Goal: Task Accomplishment & Management: Use online tool/utility

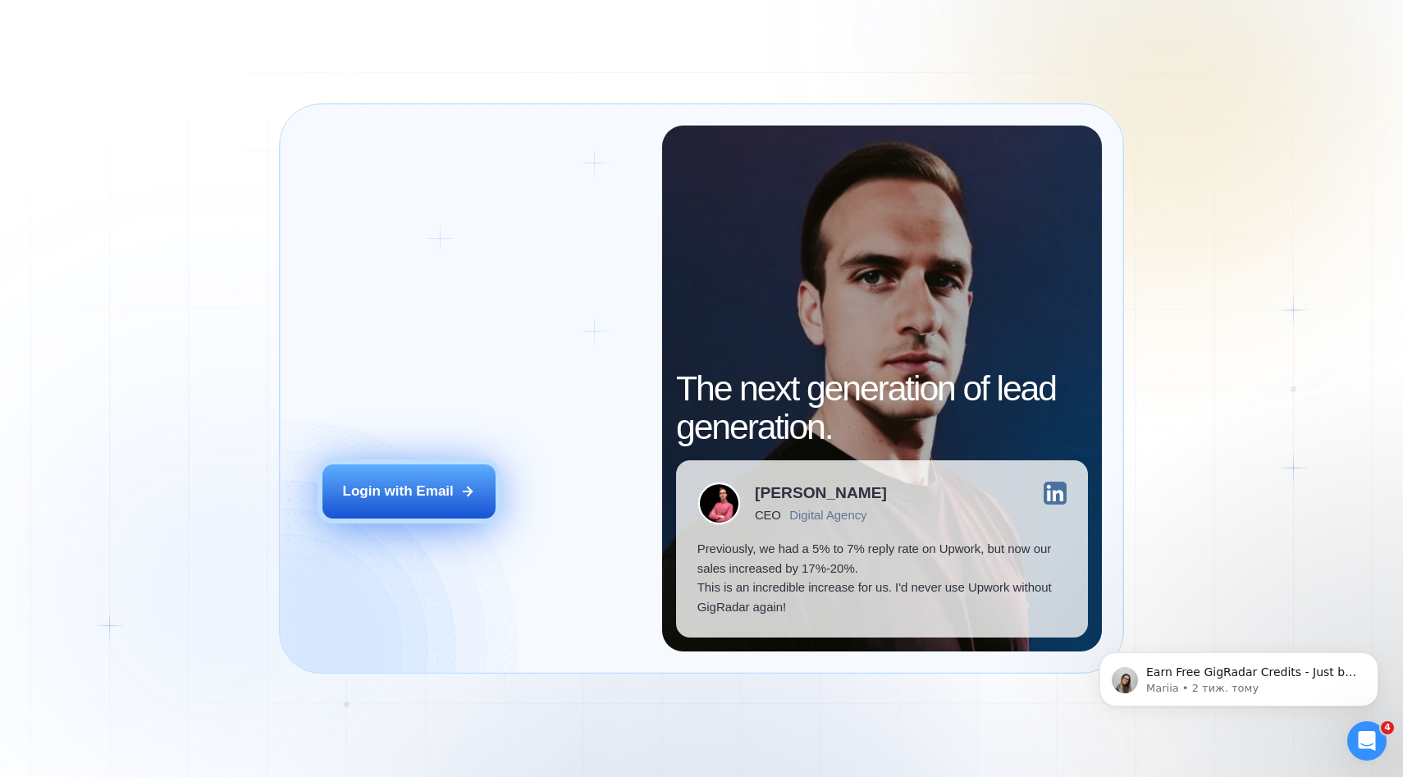
click at [417, 483] on div "Login with Email" at bounding box center [398, 492] width 111 height 20
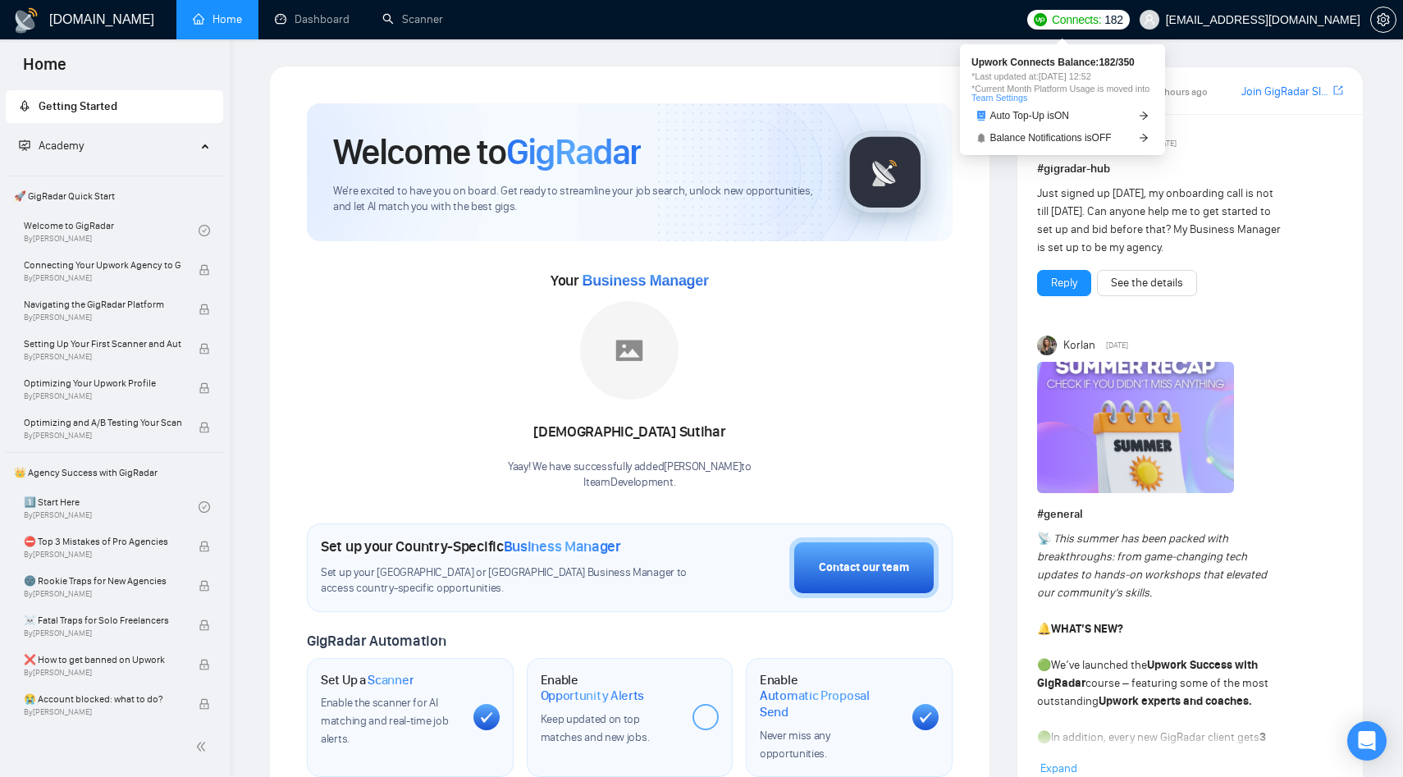
click at [1080, 21] on span "Connects:" at bounding box center [1076, 20] width 49 height 18
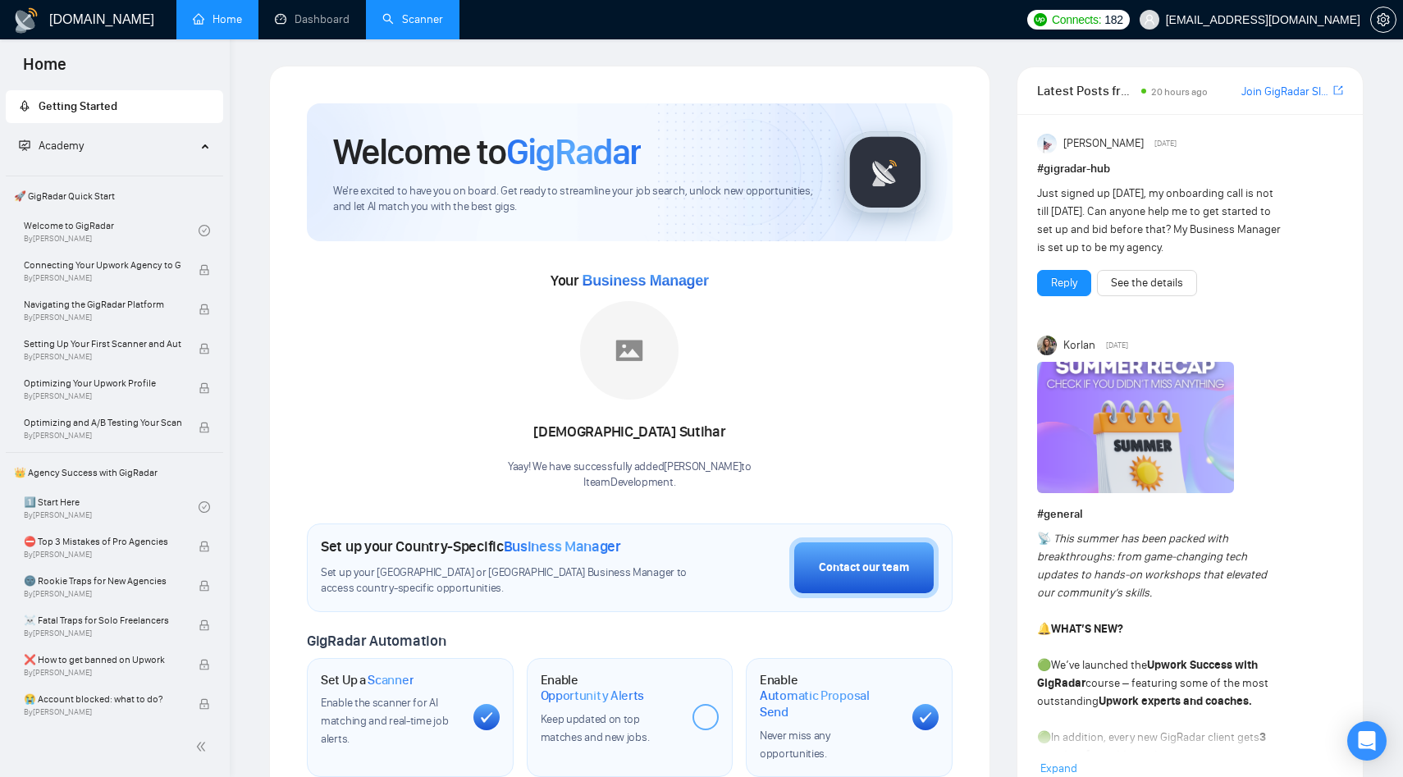
click at [399, 18] on link "Scanner" at bounding box center [412, 19] width 61 height 14
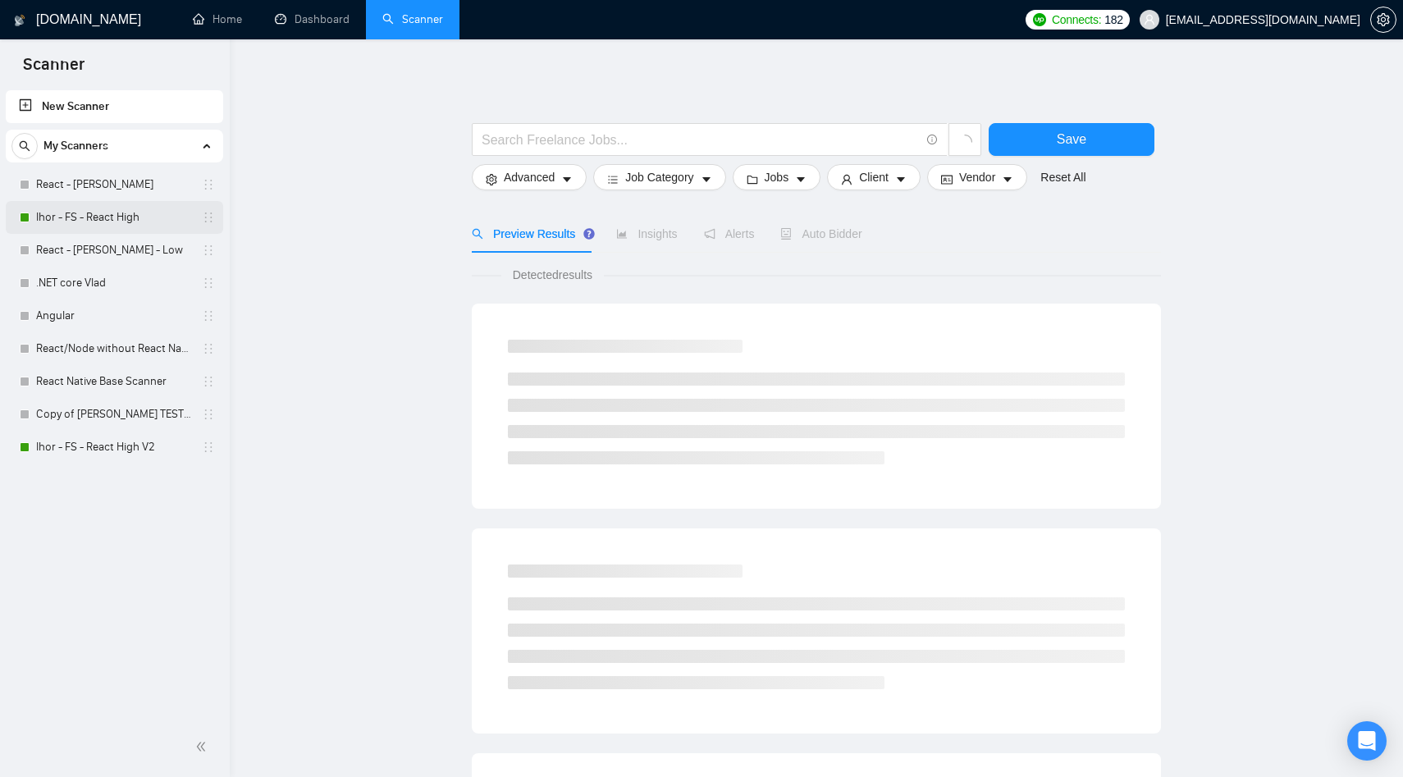
click at [65, 225] on link "Ihor - FS - React High" at bounding box center [114, 217] width 156 height 33
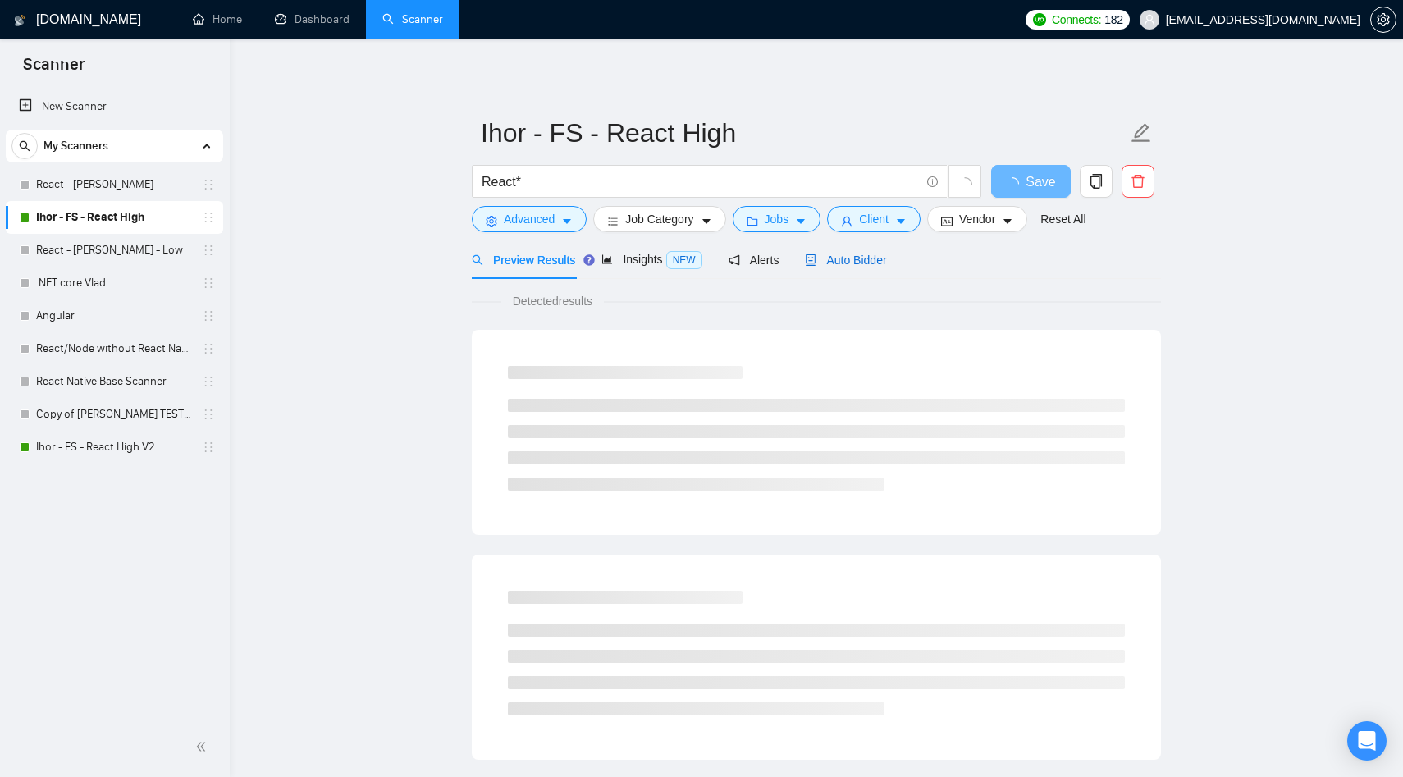
click at [869, 265] on span "Auto Bidder" at bounding box center [845, 260] width 81 height 13
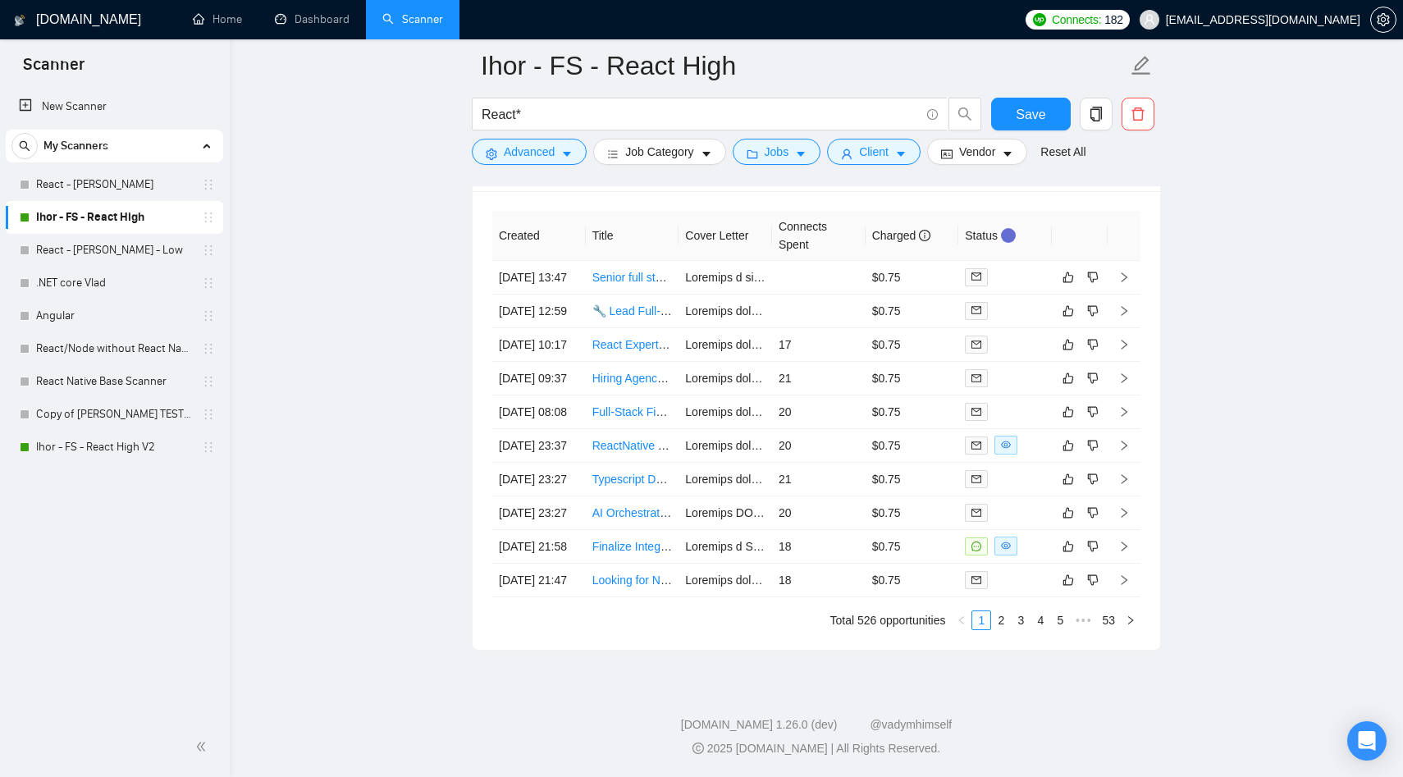
scroll to position [4157, 0]
click at [649, 553] on link "Finalize Integration for WhatsApp AI SaaS (Botmind – Firebase + Botpress + GCP)" at bounding box center [803, 546] width 422 height 13
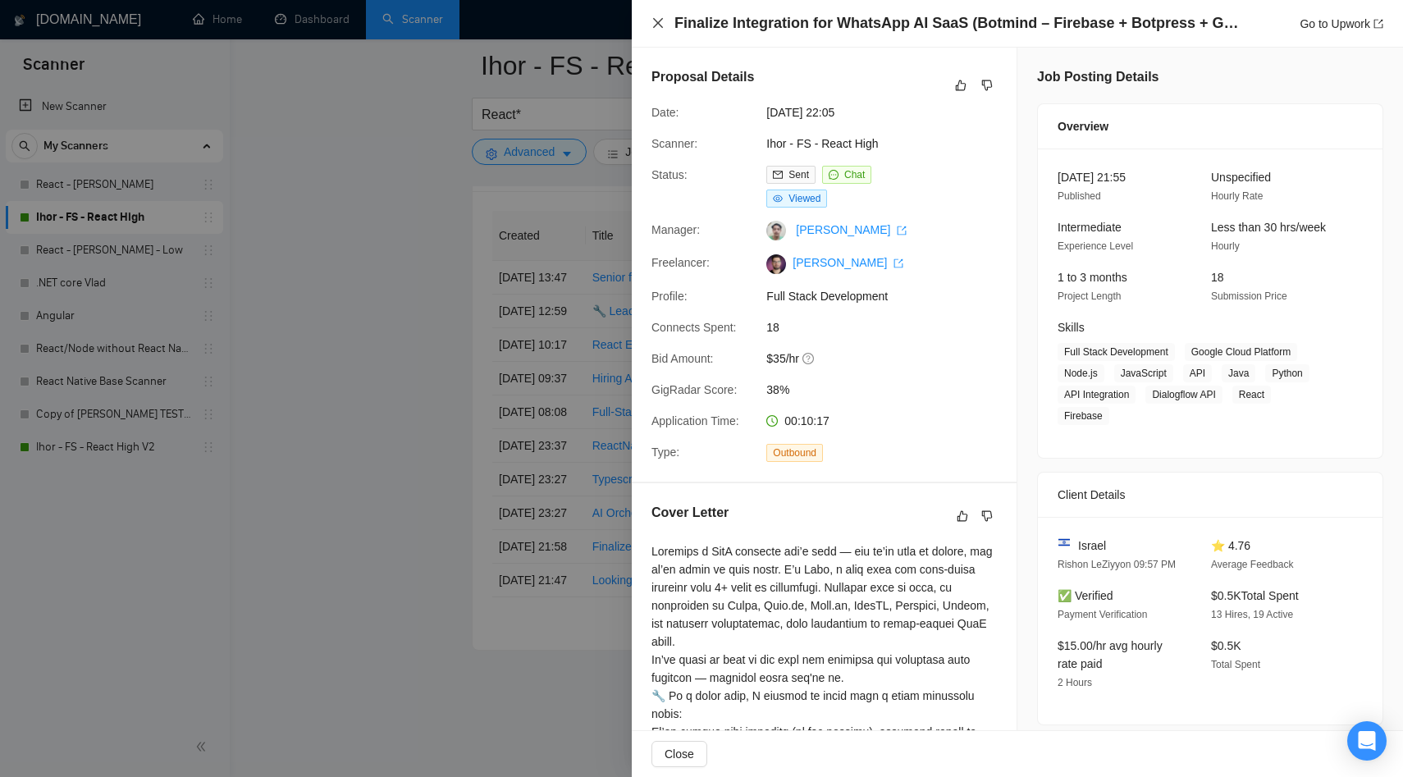
click at [657, 17] on icon "close" at bounding box center [657, 22] width 13 height 13
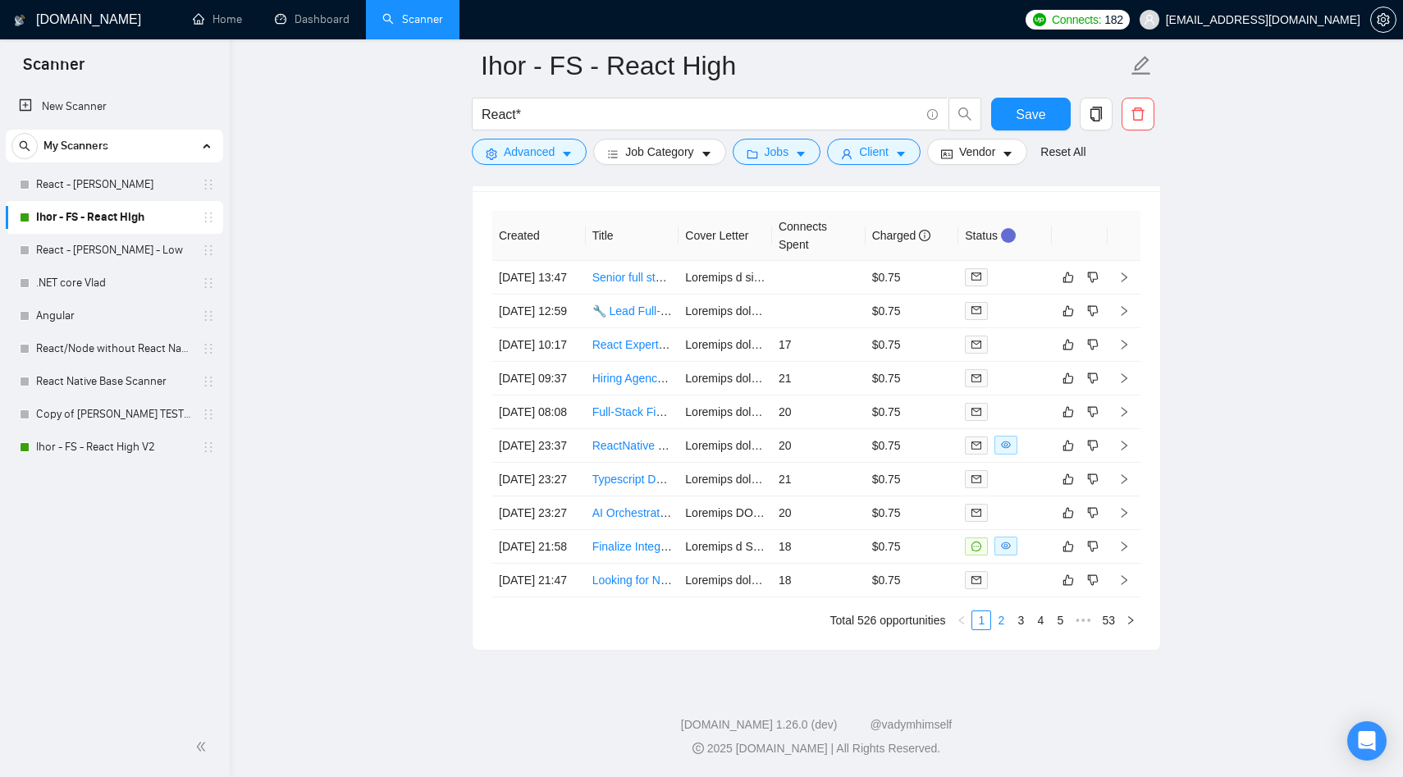
click at [1005, 629] on link "2" at bounding box center [1001, 620] width 18 height 18
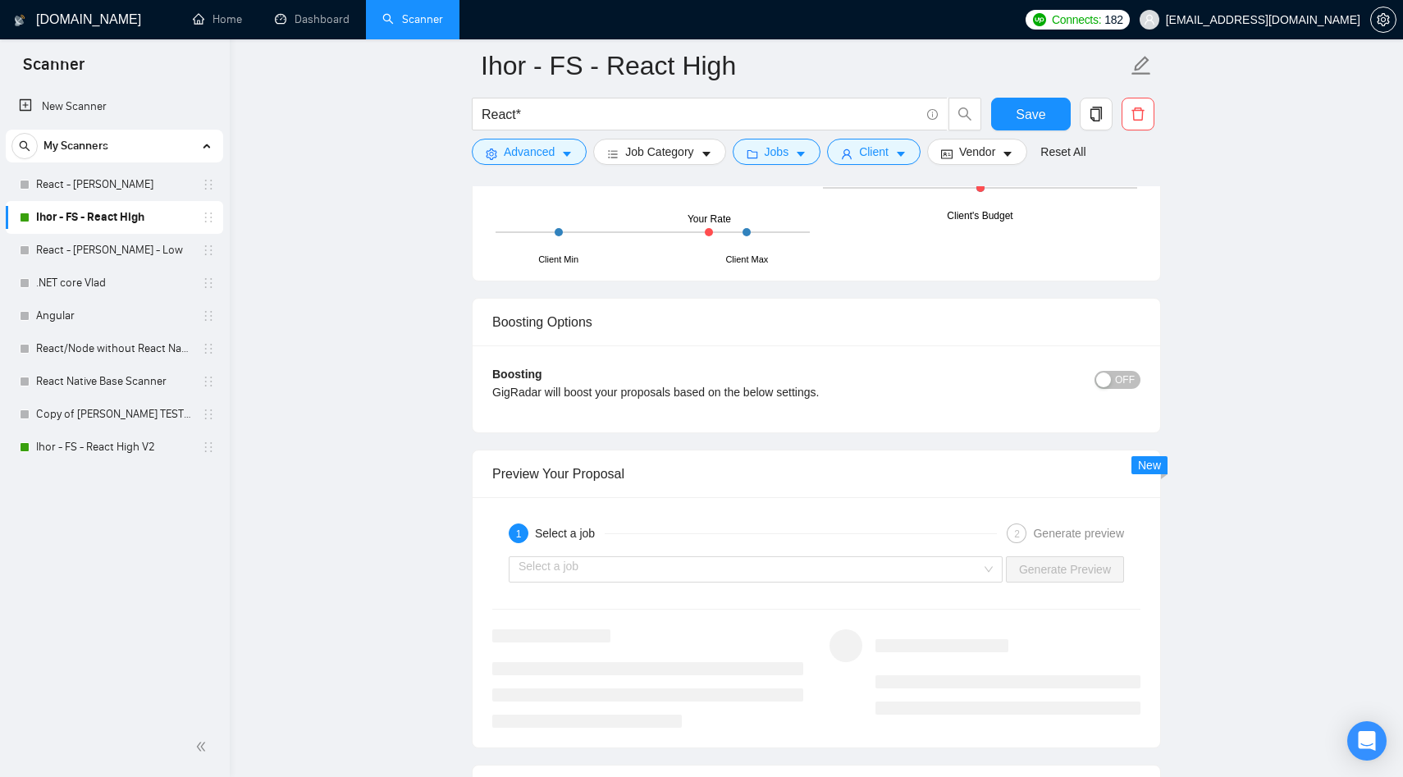
scroll to position [2811, 0]
click at [1380, 24] on icon "setting" at bounding box center [1383, 19] width 13 height 13
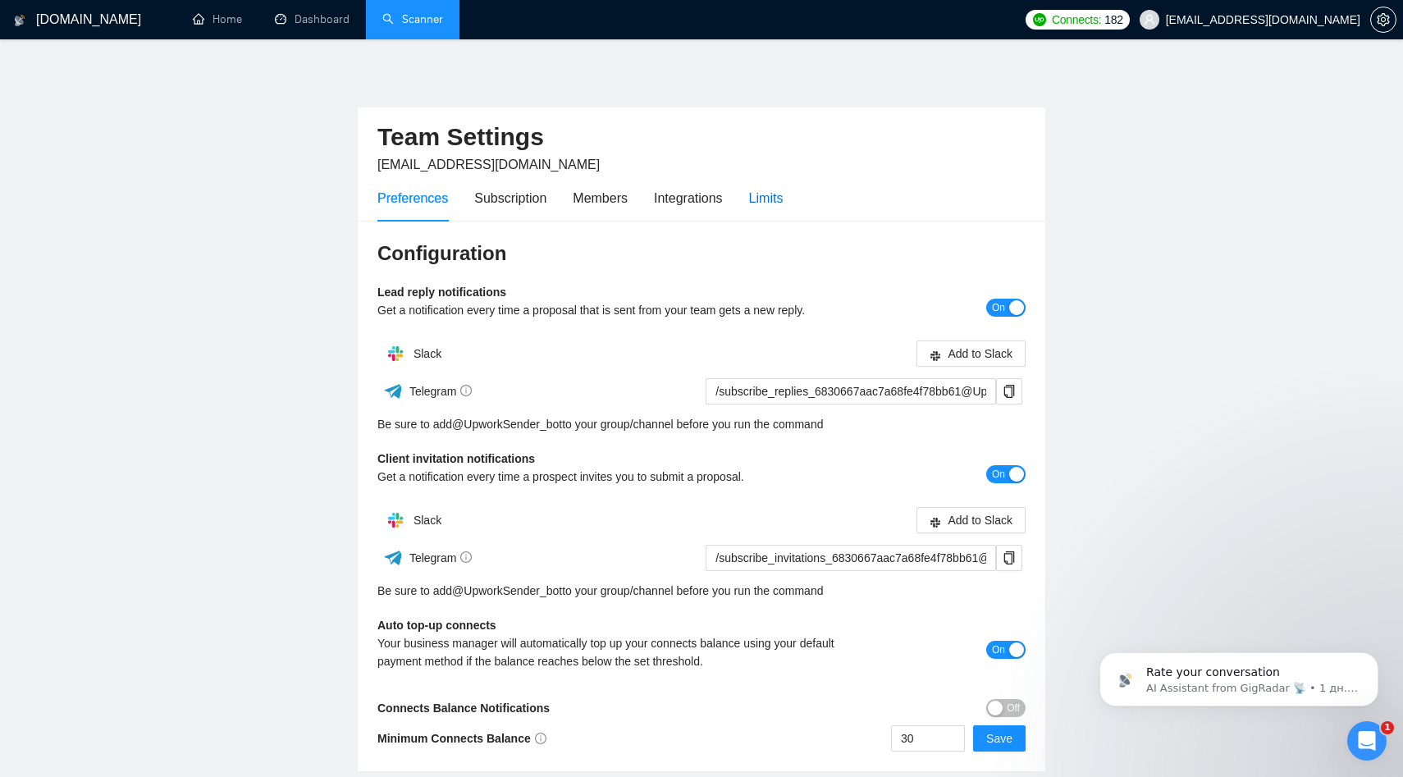
click at [771, 203] on div "Limits" at bounding box center [766, 198] width 34 height 21
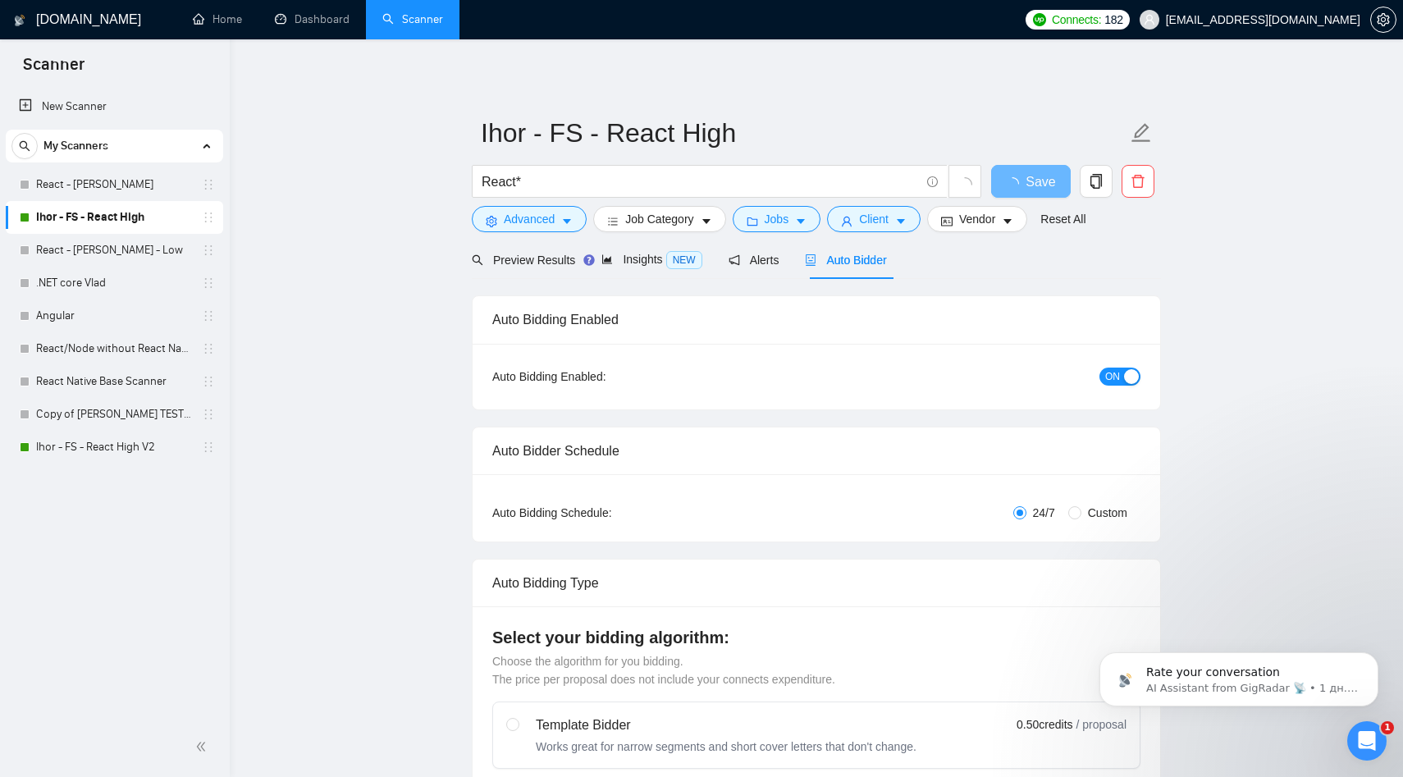
click at [423, 26] on link "Scanner" at bounding box center [412, 19] width 61 height 14
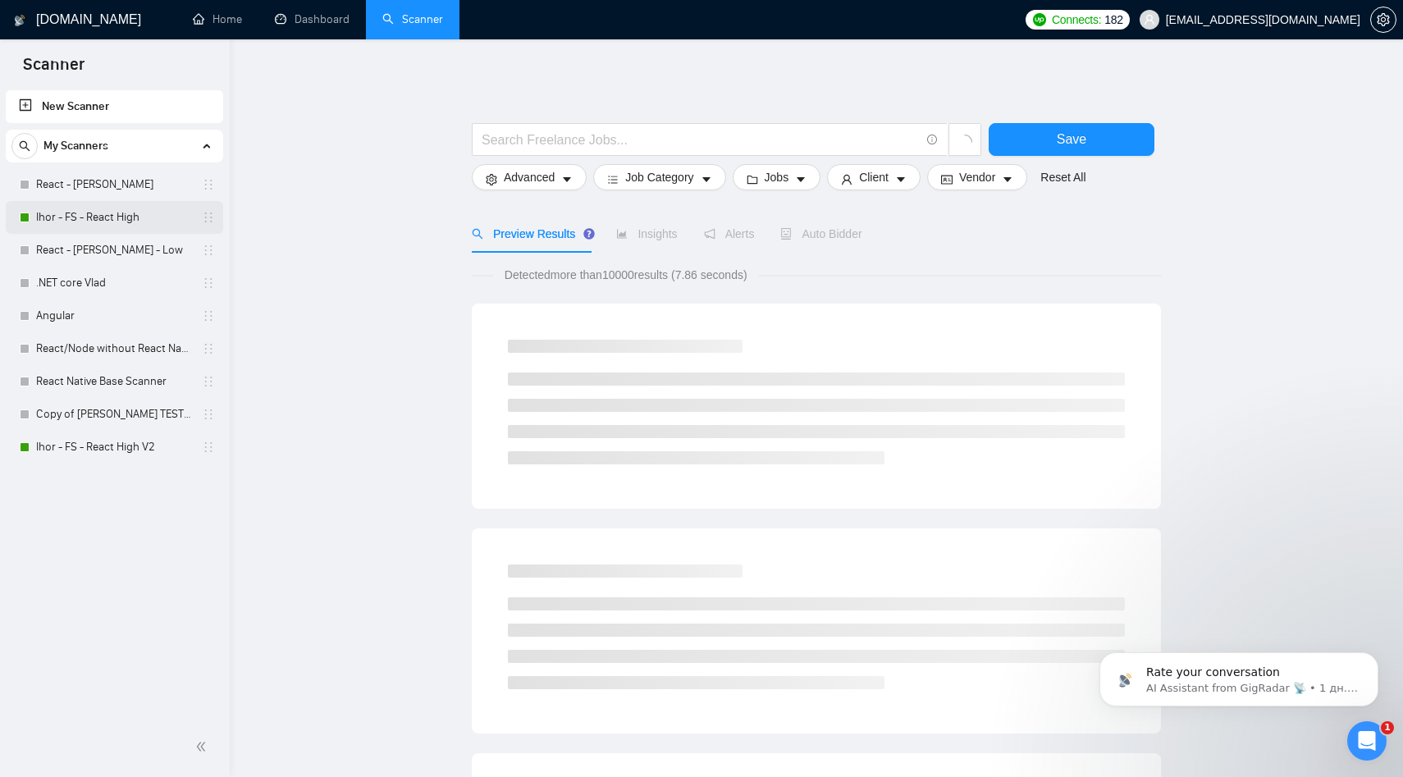
click at [24, 217] on div at bounding box center [25, 218] width 10 height 10
click at [825, 237] on span "Auto Bidder" at bounding box center [820, 233] width 81 height 13
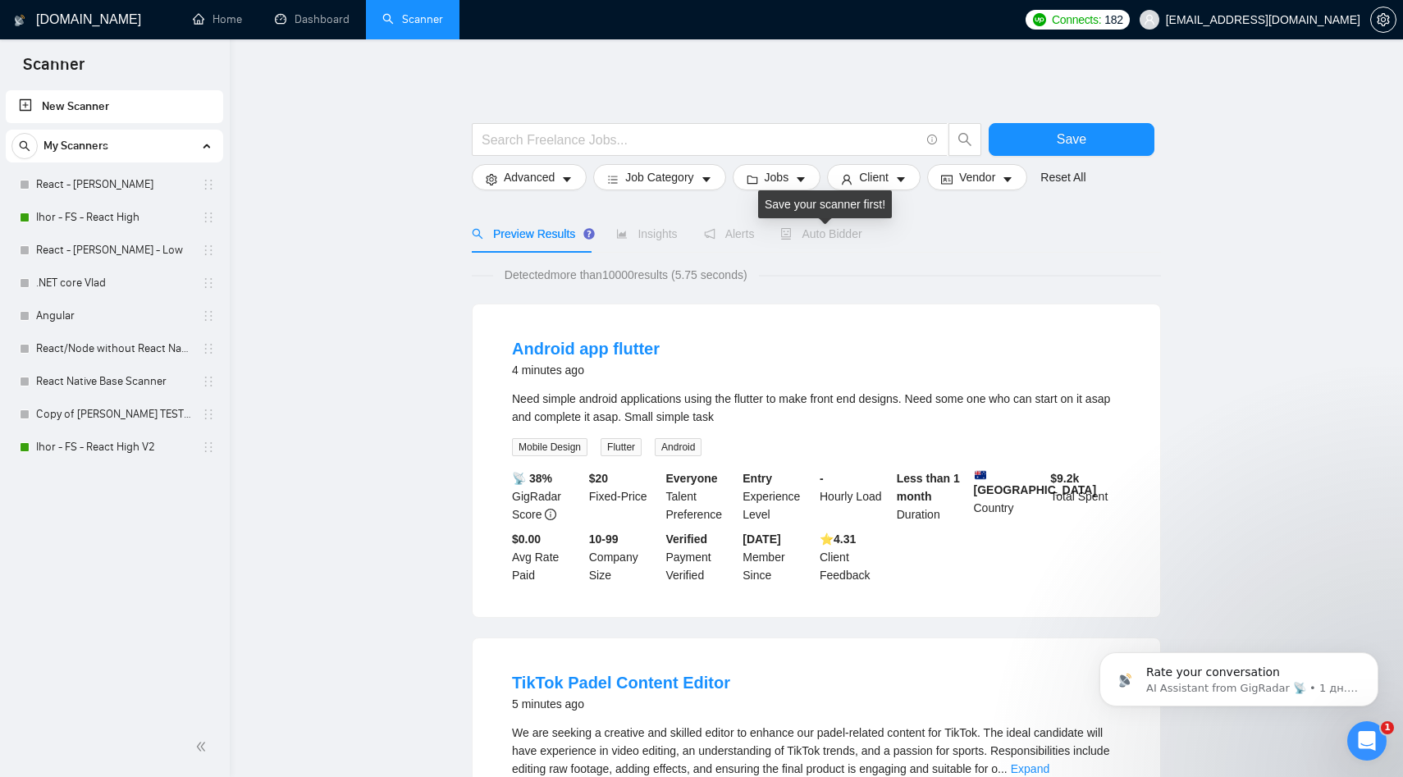
click at [839, 234] on span "Auto Bidder" at bounding box center [820, 233] width 81 height 13
click at [48, 219] on link "Ihor - FS - React High" at bounding box center [114, 217] width 156 height 33
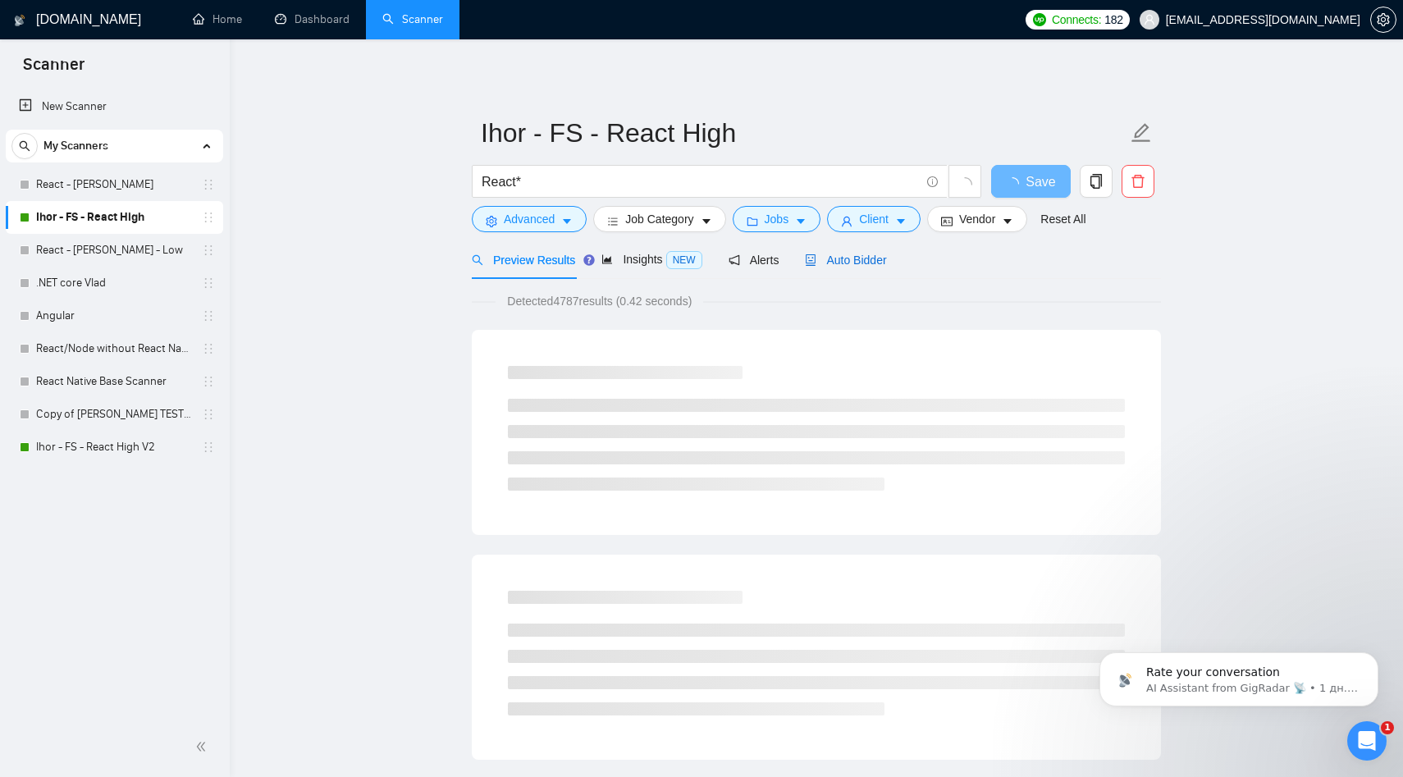
click at [846, 260] on span "Auto Bidder" at bounding box center [845, 260] width 81 height 13
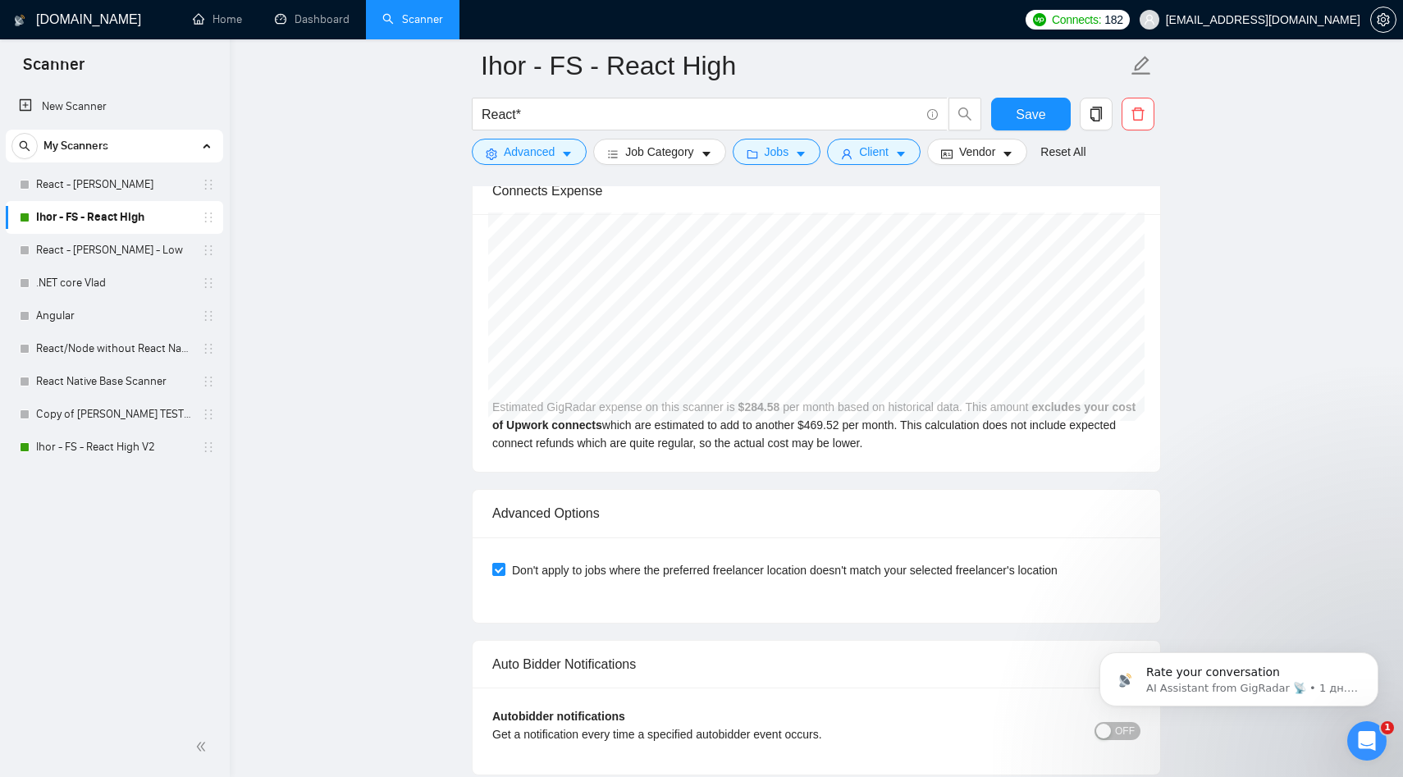
scroll to position [4223, 0]
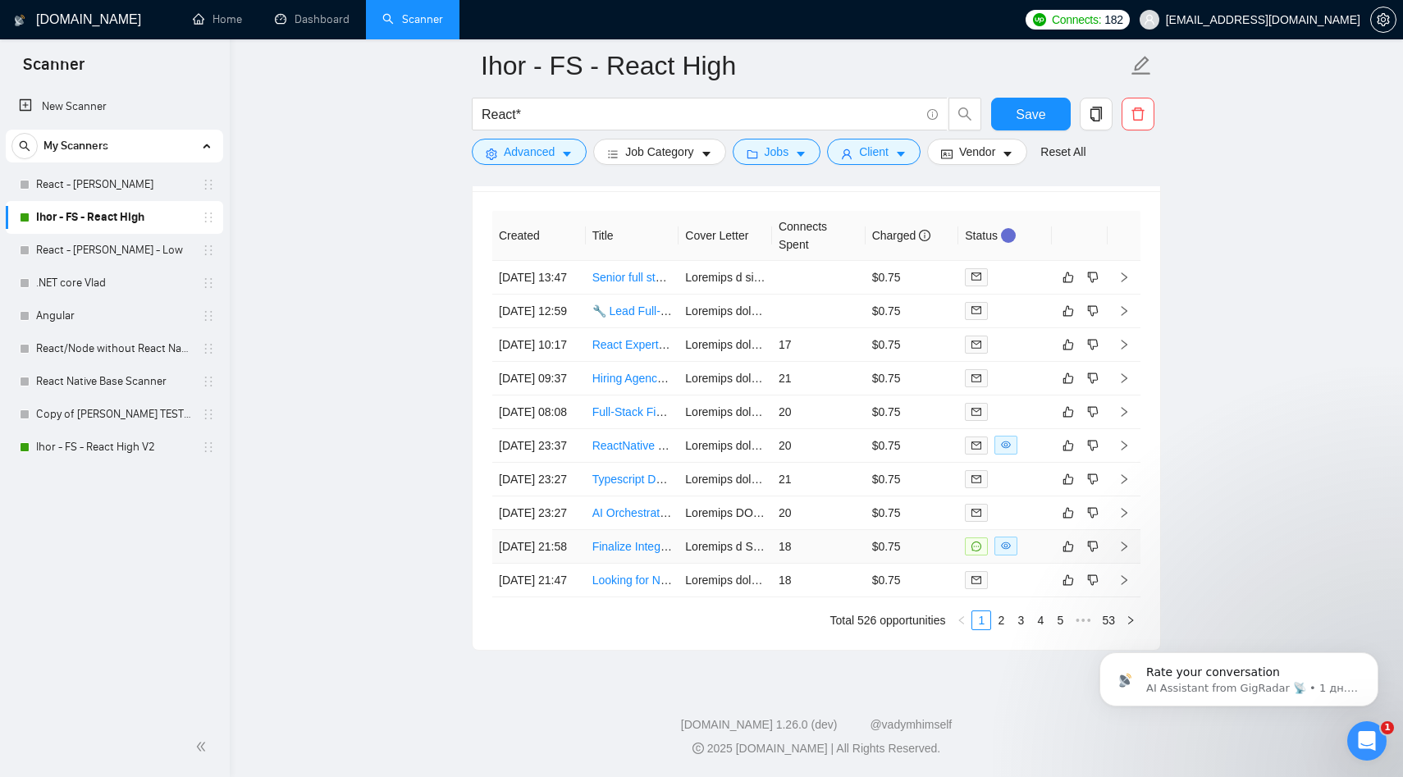
click at [638, 540] on link "Finalize Integration for WhatsApp AI SaaS (Botmind – Firebase + Botpress + GCP)" at bounding box center [803, 546] width 422 height 13
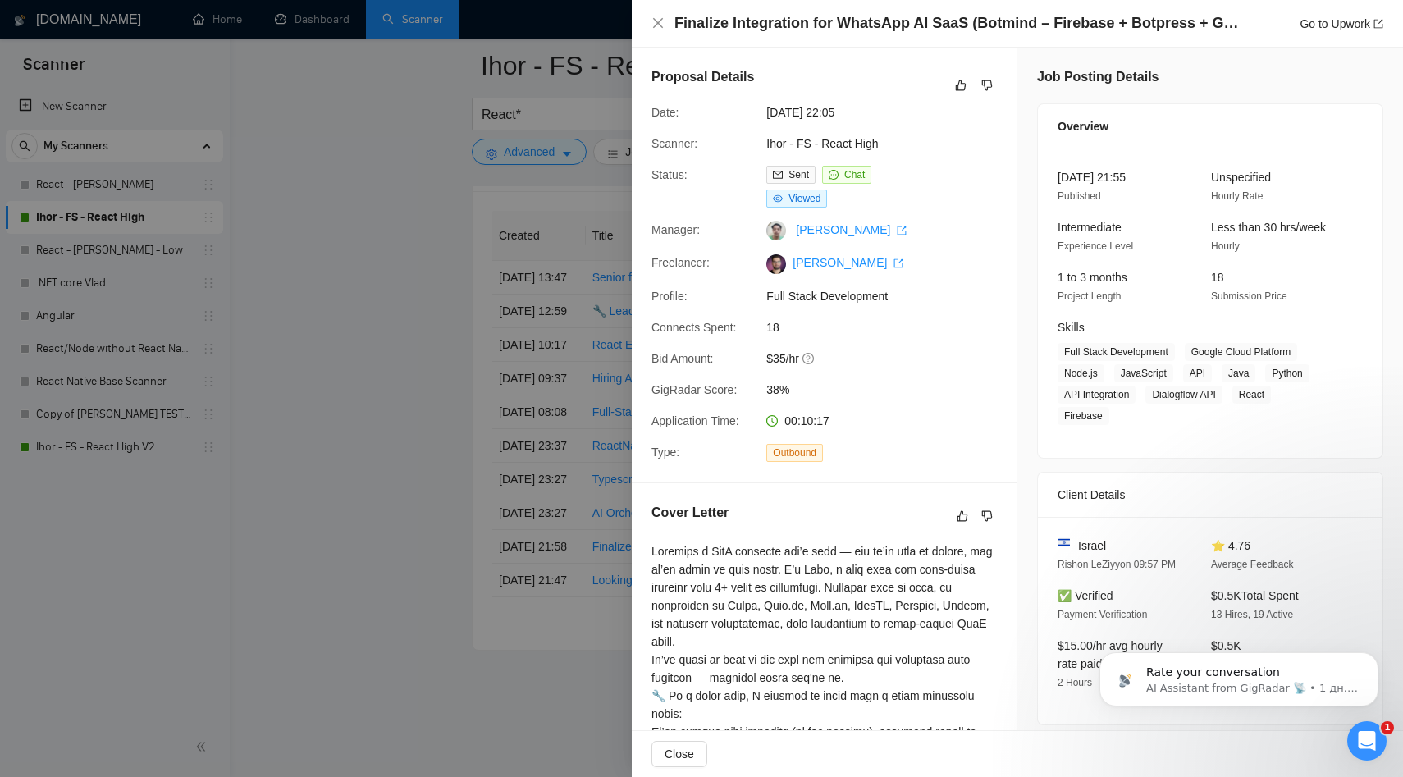
click at [403, 283] on div at bounding box center [701, 388] width 1403 height 777
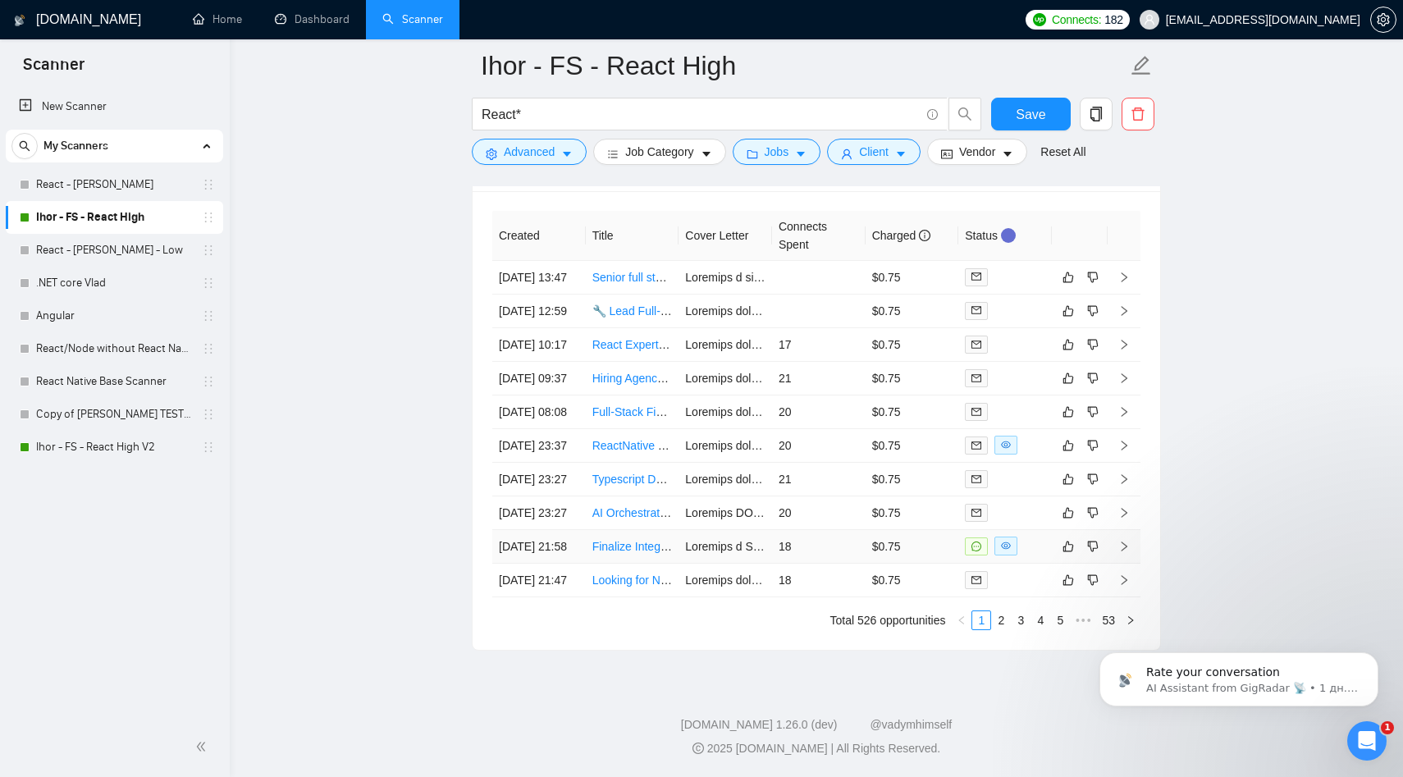
click at [635, 540] on link "Finalize Integration for WhatsApp AI SaaS (Botmind – Firebase + Botpress + GCP)" at bounding box center [803, 546] width 422 height 13
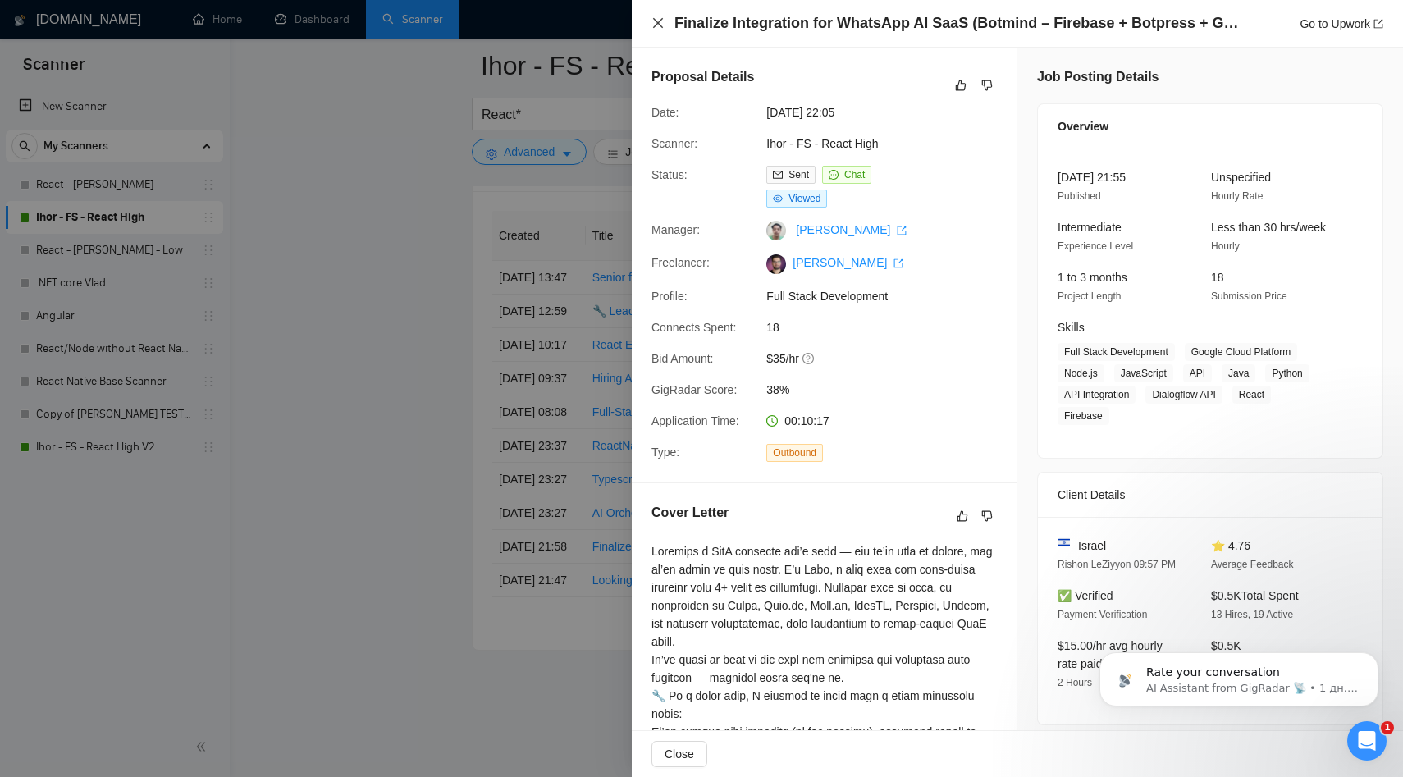
click at [656, 27] on icon "close" at bounding box center [657, 22] width 13 height 13
